Goal: Complete application form: Complete application form

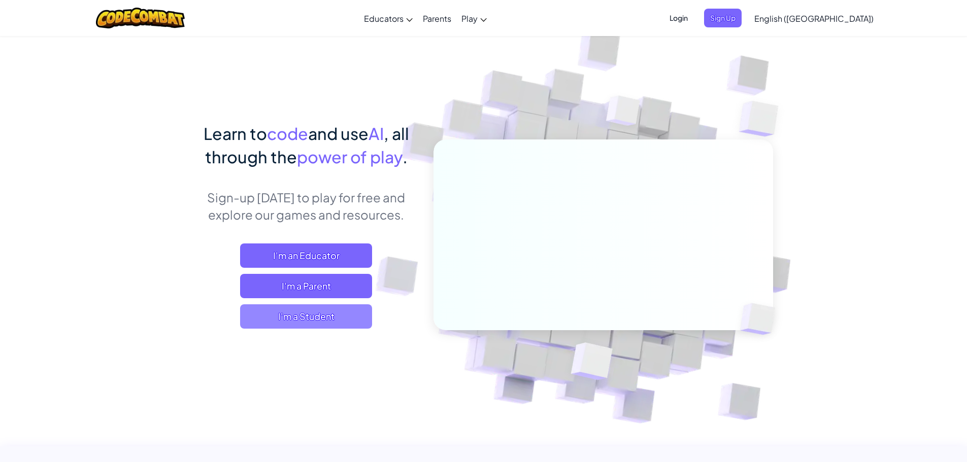
click at [316, 313] on span "I'm a Student" at bounding box center [306, 317] width 132 height 24
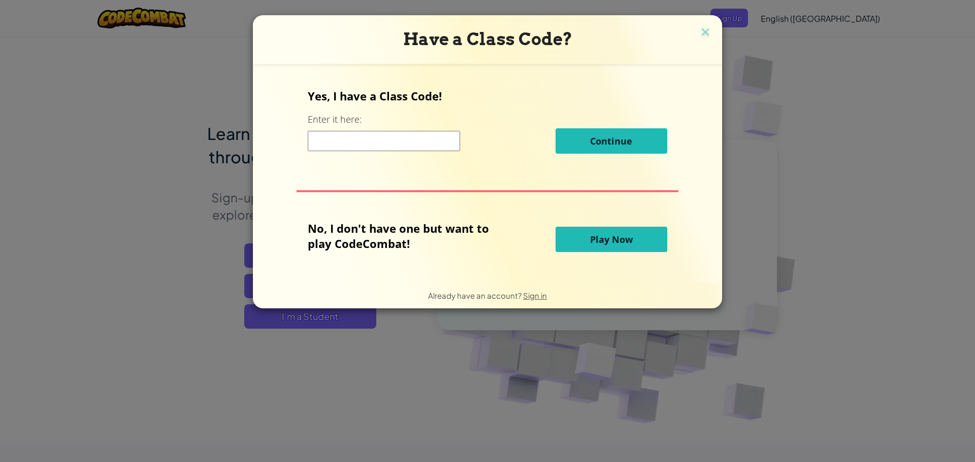
click at [335, 139] on input at bounding box center [384, 141] width 152 height 20
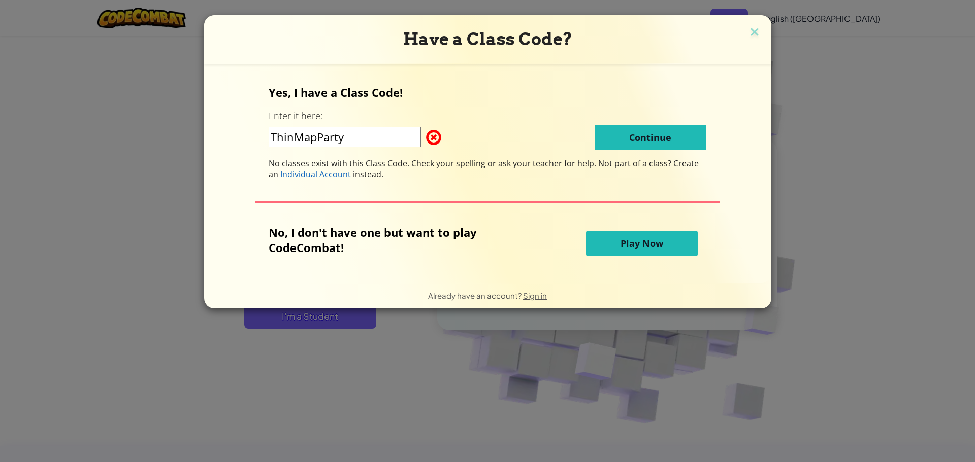
click at [346, 139] on input "ThinMapParty" at bounding box center [345, 137] width 152 height 20
type input "T"
type input "t"
type input "ThinMapParty"
